Goal: Transaction & Acquisition: Download file/media

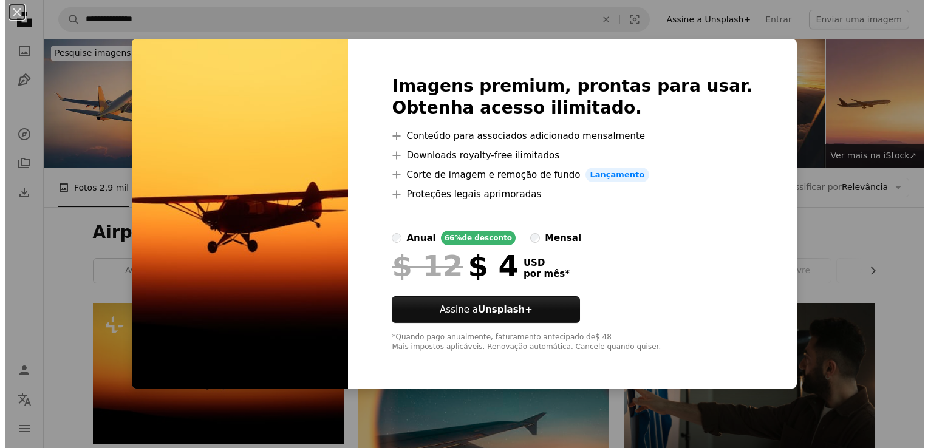
scroll to position [219, 0]
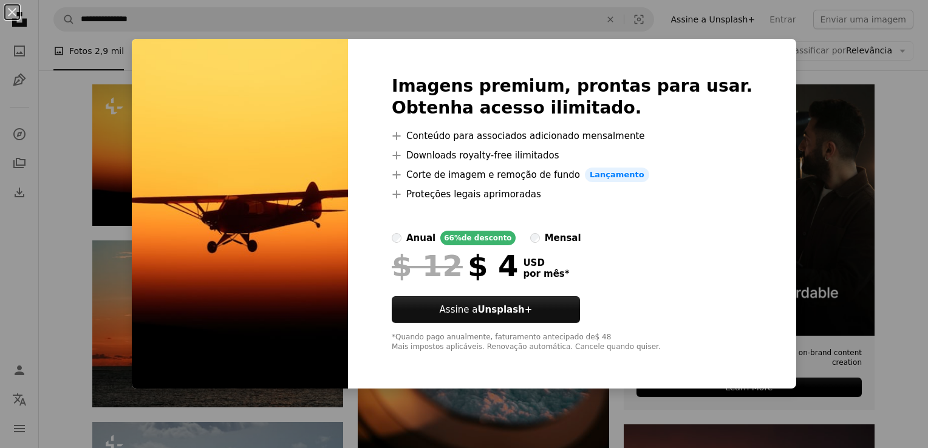
click at [841, 100] on div "An X shape Imagens premium, prontas para usar. Obtenha acesso ilimitado. A plus…" at bounding box center [464, 224] width 928 height 448
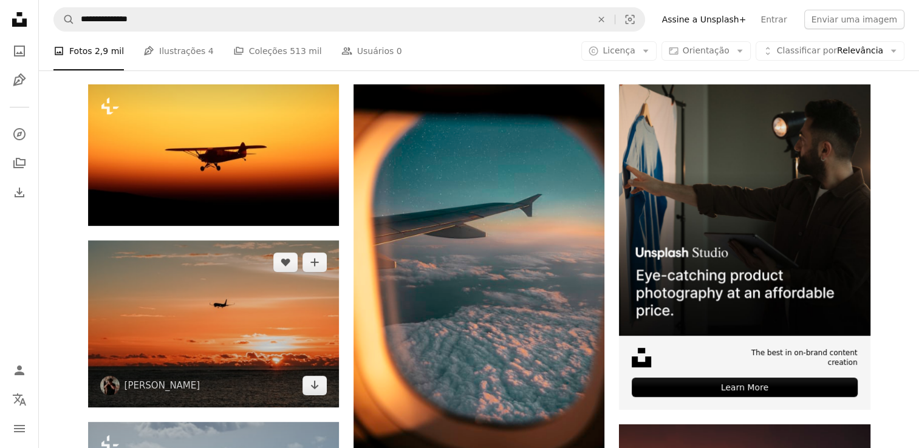
click at [281, 314] on img at bounding box center [213, 324] width 251 height 167
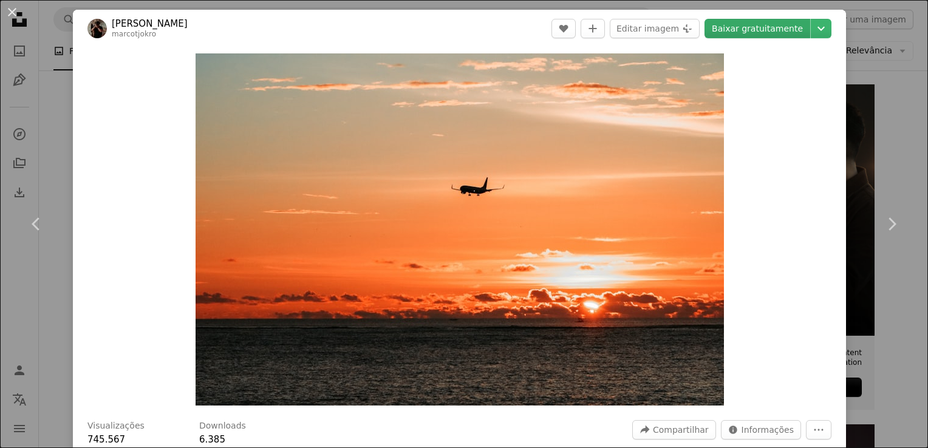
click at [733, 27] on link "Baixar gratuitamente" at bounding box center [758, 28] width 106 height 19
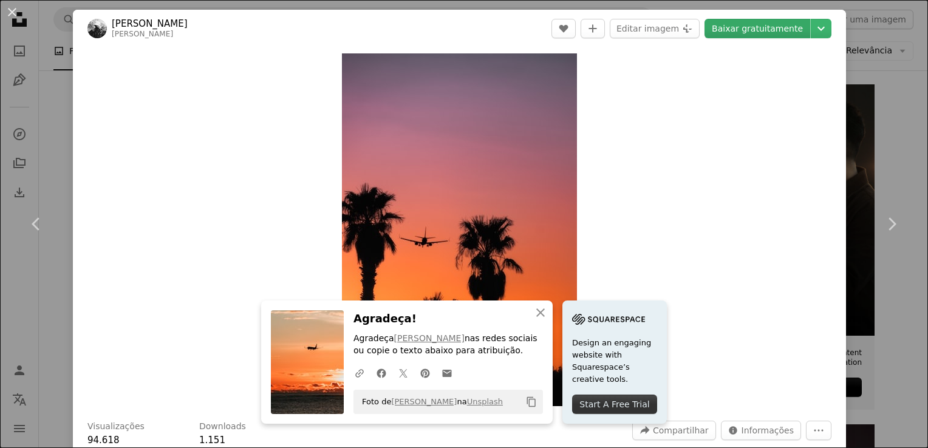
click at [768, 32] on link "Baixar gratuitamente" at bounding box center [758, 28] width 106 height 19
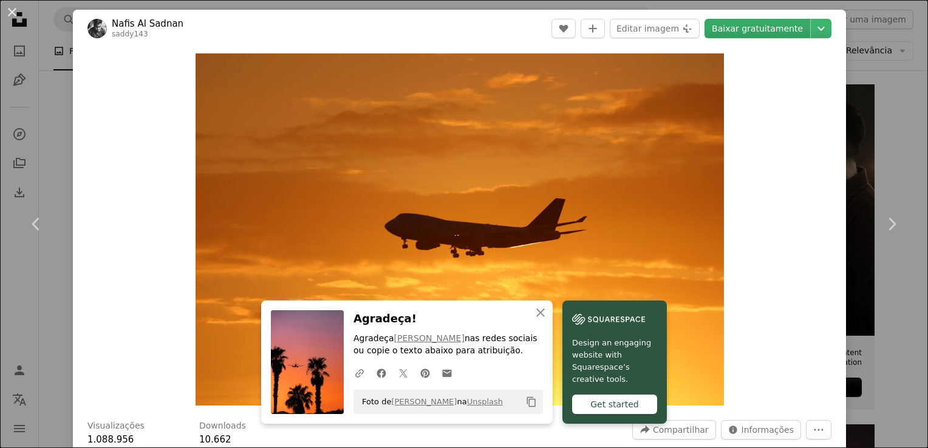
click at [764, 32] on link "Baixar gratuitamente" at bounding box center [758, 28] width 106 height 19
